Goal: Transaction & Acquisition: Purchase product/service

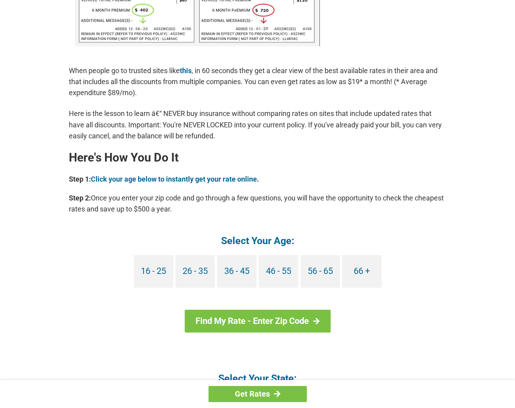
scroll to position [579, 0]
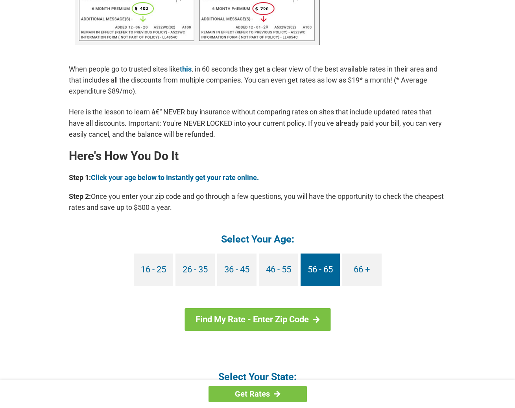
click at [323, 270] on link "56 - 65" at bounding box center [320, 270] width 39 height 33
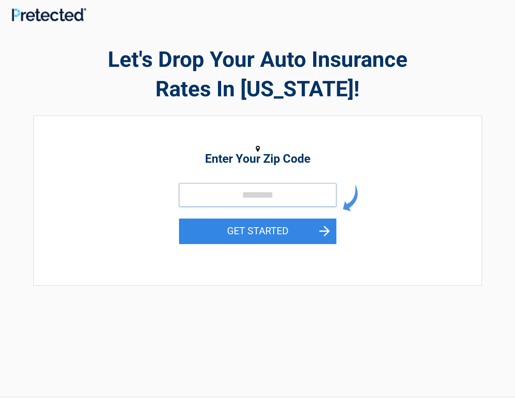
click at [235, 201] on input "tel" at bounding box center [257, 195] width 157 height 24
click at [223, 193] on input "tel" at bounding box center [257, 195] width 157 height 24
click at [225, 195] on input "tel" at bounding box center [257, 195] width 157 height 24
click at [306, 198] on input "tel" at bounding box center [257, 195] width 157 height 24
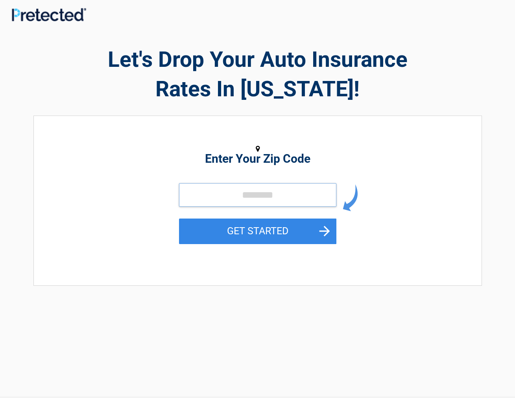
click at [306, 198] on input "tel" at bounding box center [257, 195] width 157 height 24
click at [308, 199] on input "tel" at bounding box center [257, 195] width 157 height 24
click at [310, 199] on input "tel" at bounding box center [257, 195] width 157 height 24
click at [311, 199] on input "tel" at bounding box center [257, 195] width 157 height 24
click at [288, 197] on input "tel" at bounding box center [257, 195] width 157 height 24
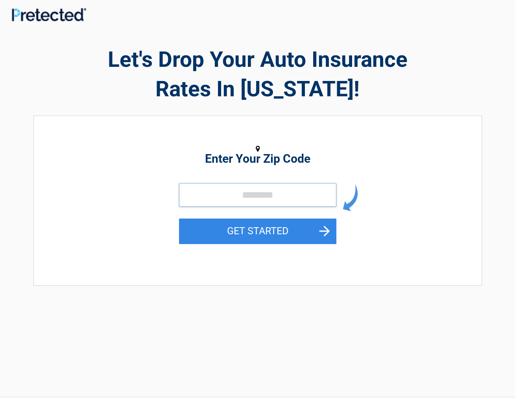
drag, startPoint x: 291, startPoint y: 198, endPoint x: 301, endPoint y: 198, distance: 9.4
click at [292, 198] on input "tel" at bounding box center [257, 195] width 157 height 24
